Goal: Information Seeking & Learning: Learn about a topic

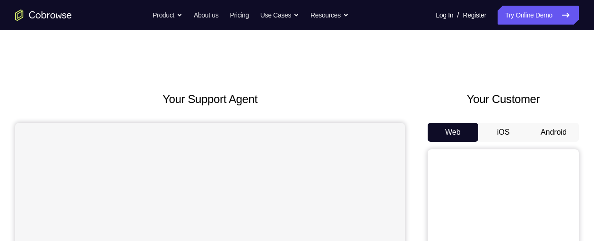
click at [549, 133] on button "Android" at bounding box center [553, 132] width 51 height 19
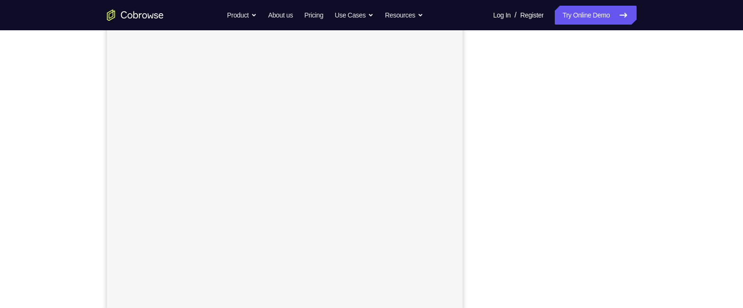
scroll to position [128, 0]
click at [562, 14] on button "iOS" at bounding box center [560, 4] width 51 height 19
click at [594, 14] on button "Android" at bounding box center [611, 4] width 51 height 19
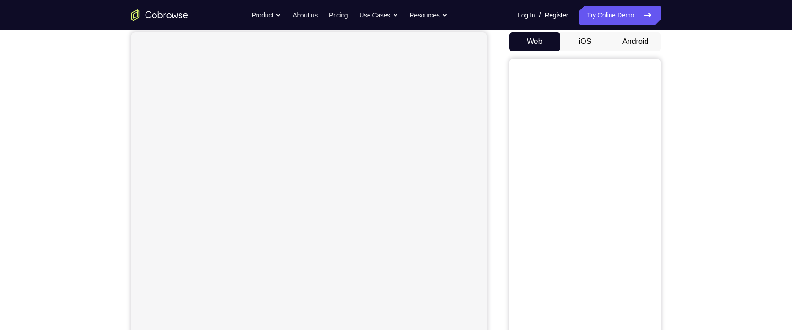
scroll to position [46, 0]
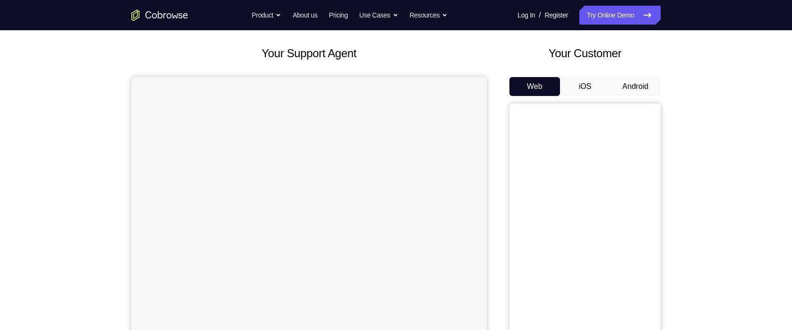
click at [632, 84] on button "Android" at bounding box center [635, 86] width 51 height 19
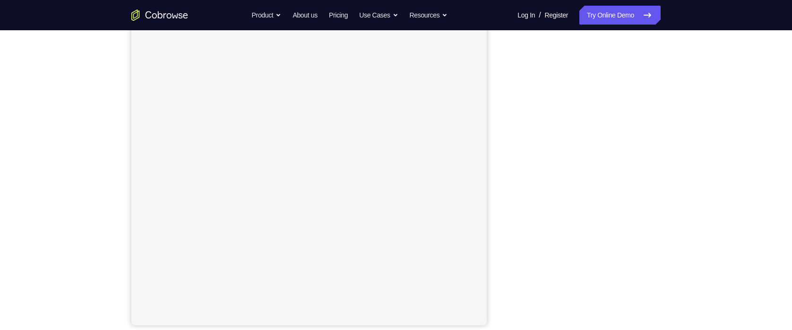
scroll to position [116, 0]
